Goal: Find specific page/section: Find specific page/section

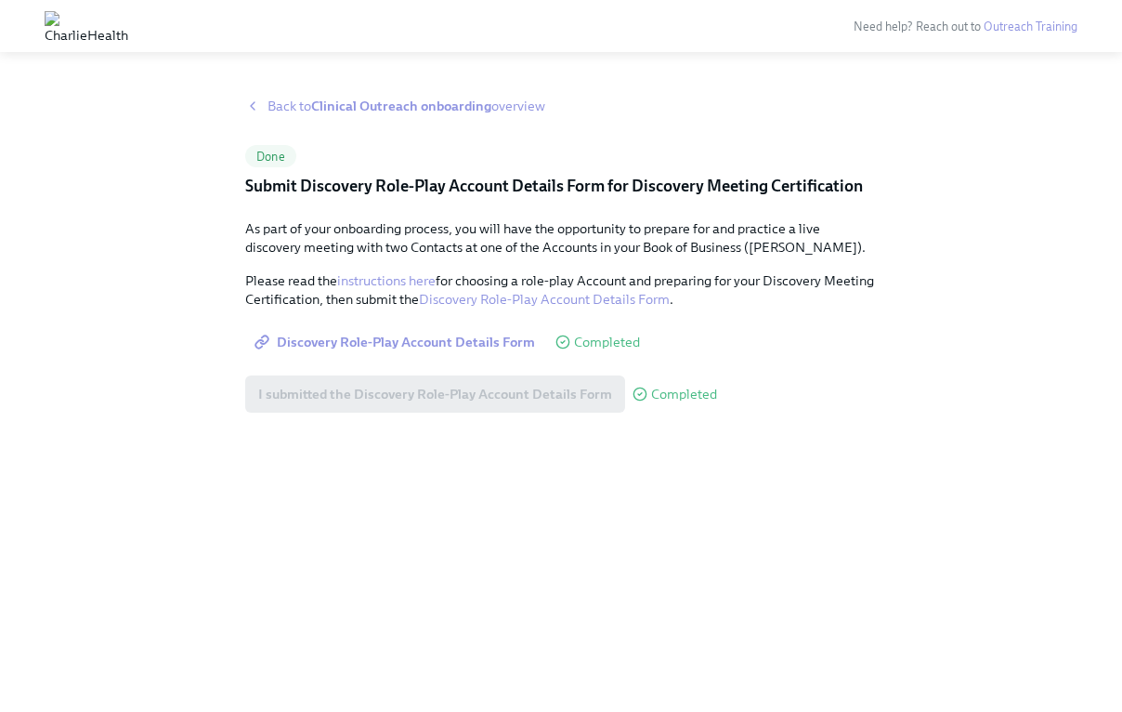
click at [258, 106] on icon at bounding box center [252, 105] width 15 height 15
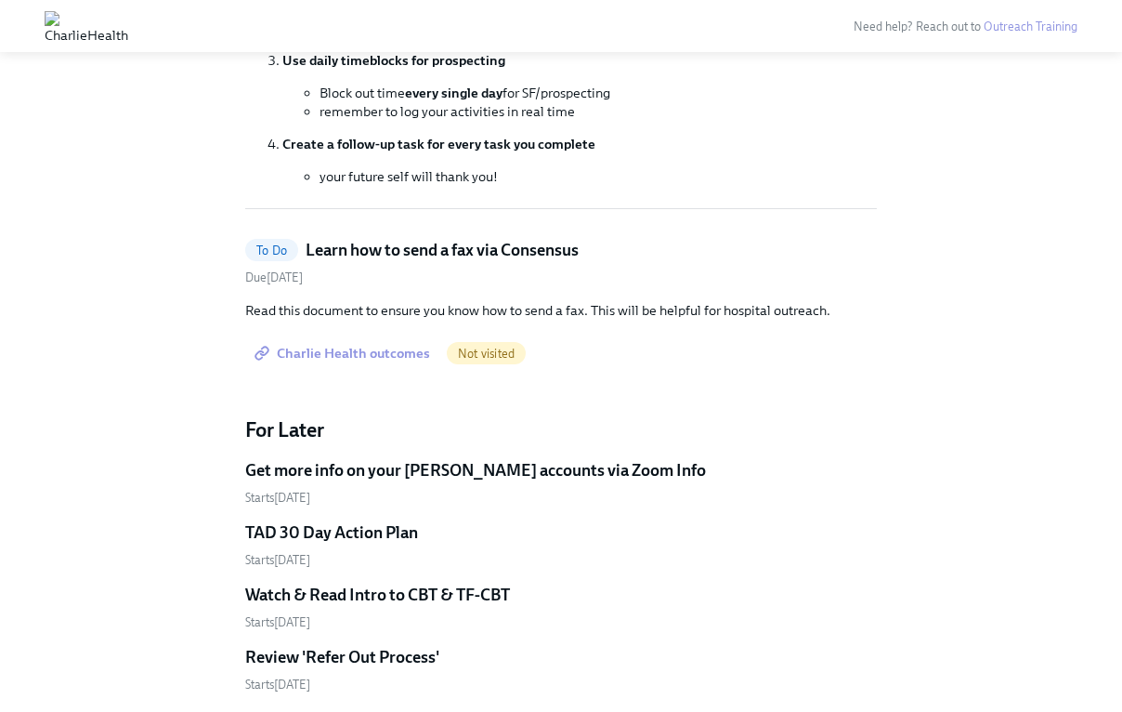
scroll to position [521, 0]
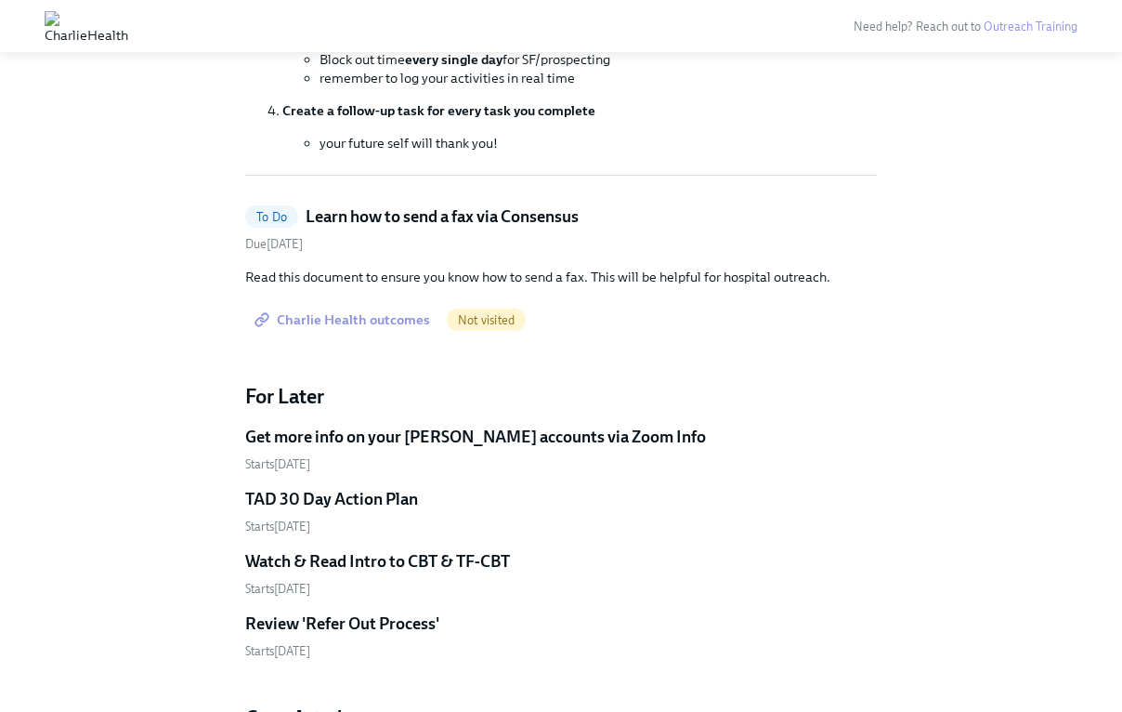
click at [284, 219] on span "To Do" at bounding box center [271, 217] width 53 height 14
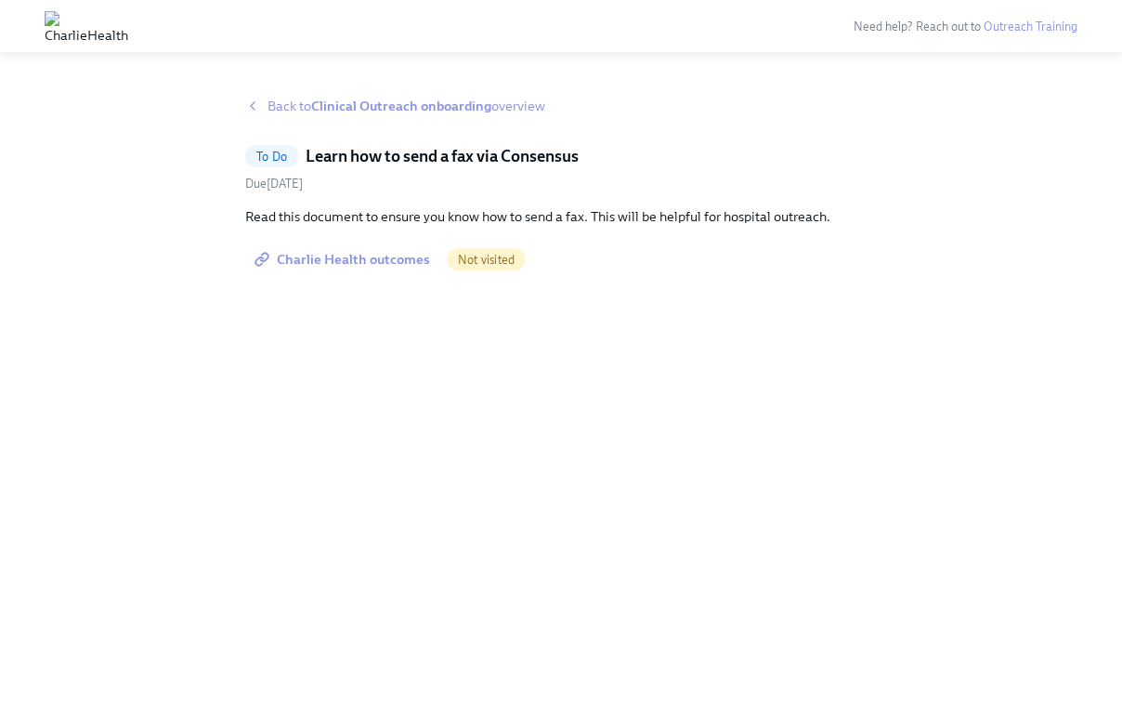
click at [393, 267] on span "Charlie Health outcomes" at bounding box center [344, 259] width 172 height 19
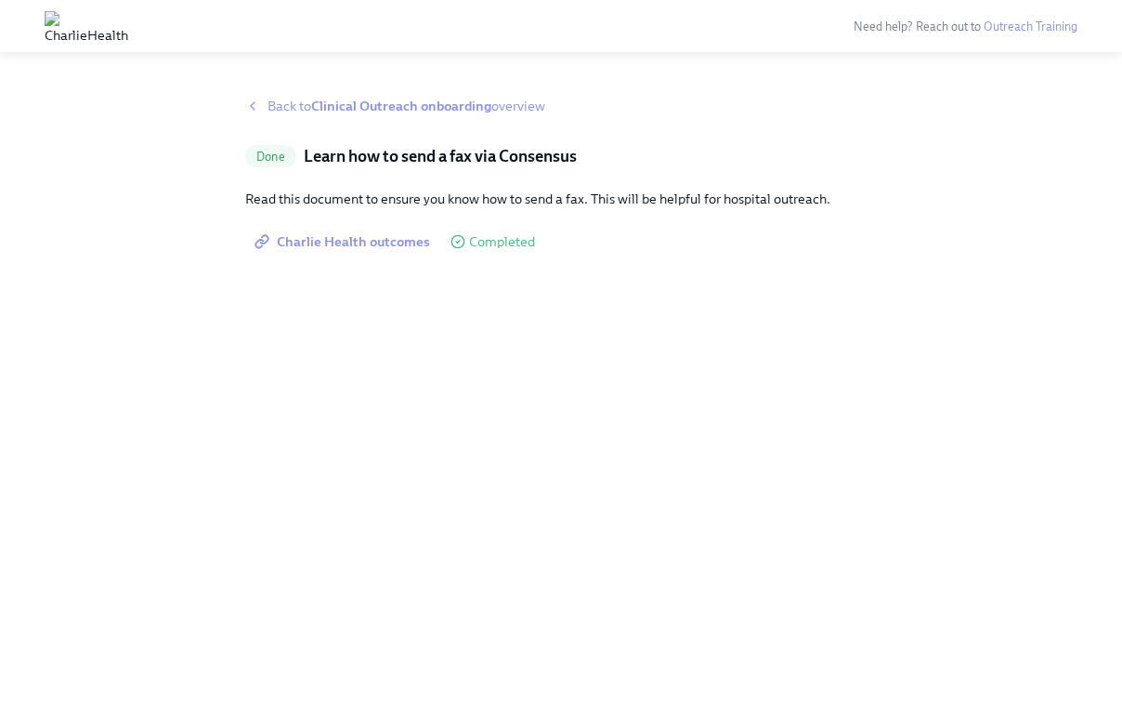
click at [270, 110] on span "Back to Clinical Outreach onboarding overview" at bounding box center [407, 106] width 278 height 19
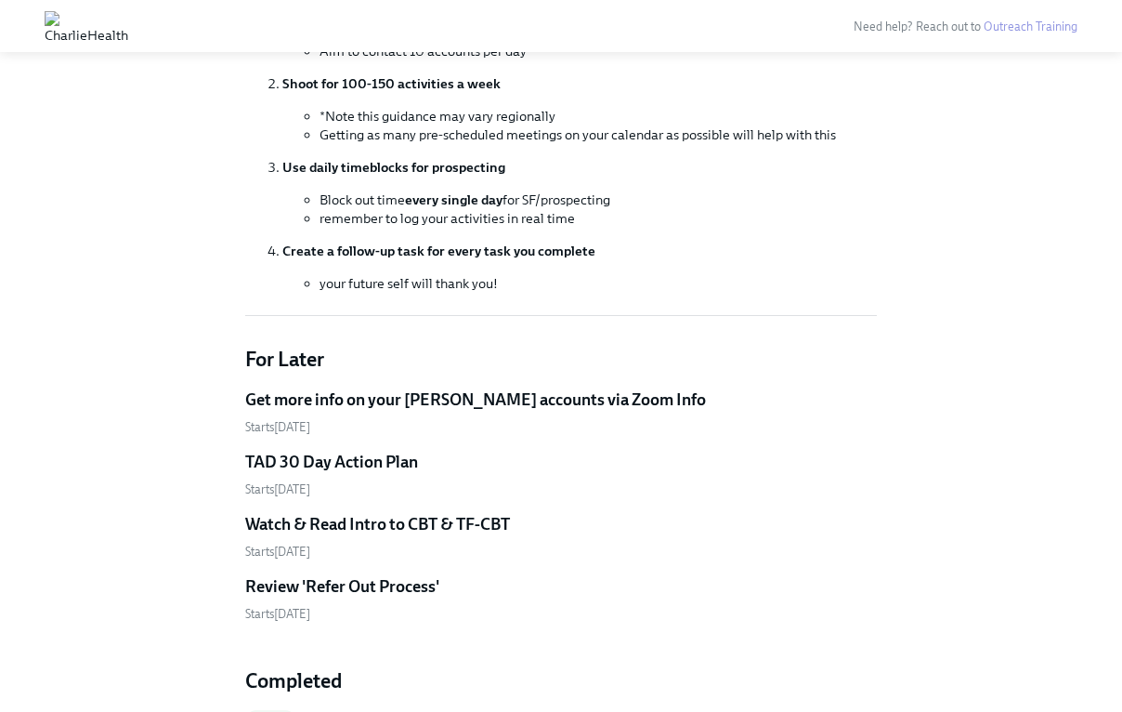
scroll to position [353, 0]
